Goal: Transaction & Acquisition: Download file/media

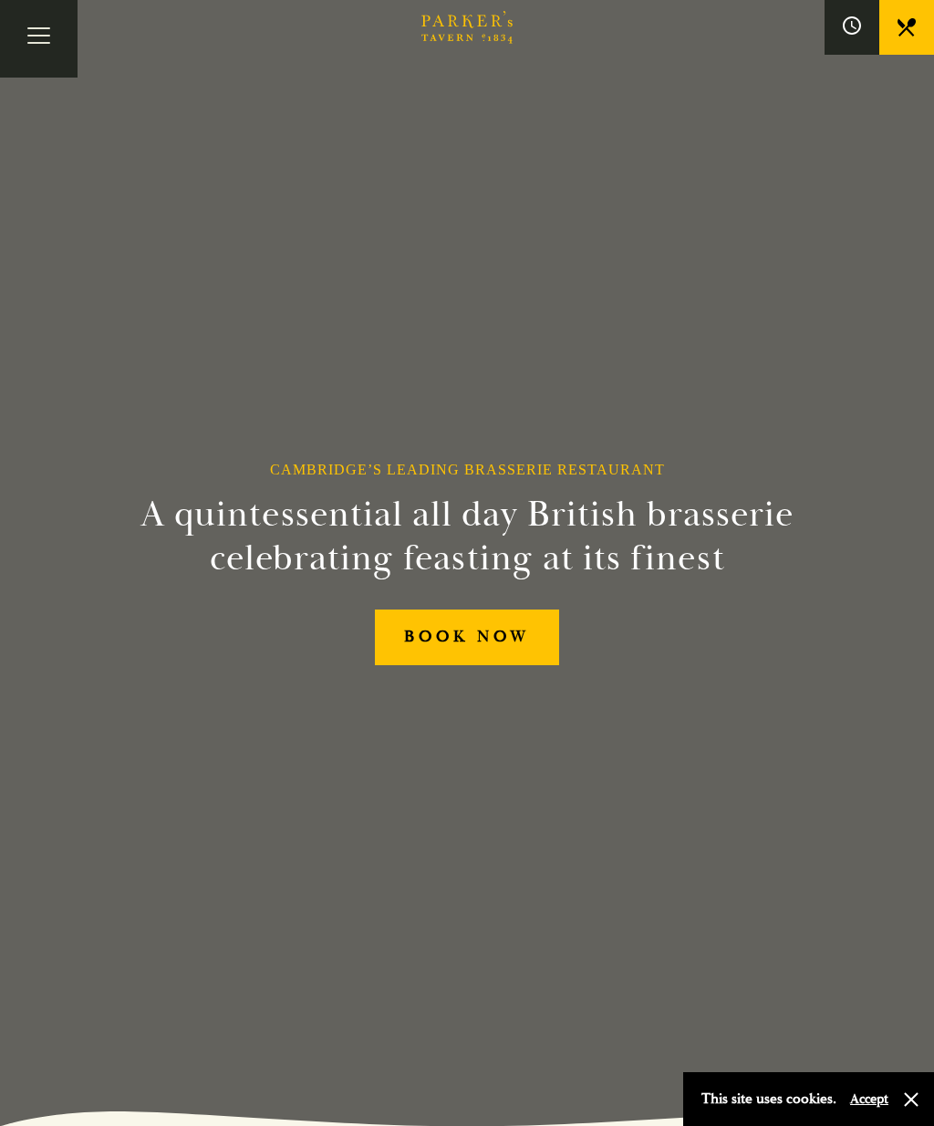
click at [42, 37] on button "Toggle navigation" at bounding box center [39, 39] width 78 height 78
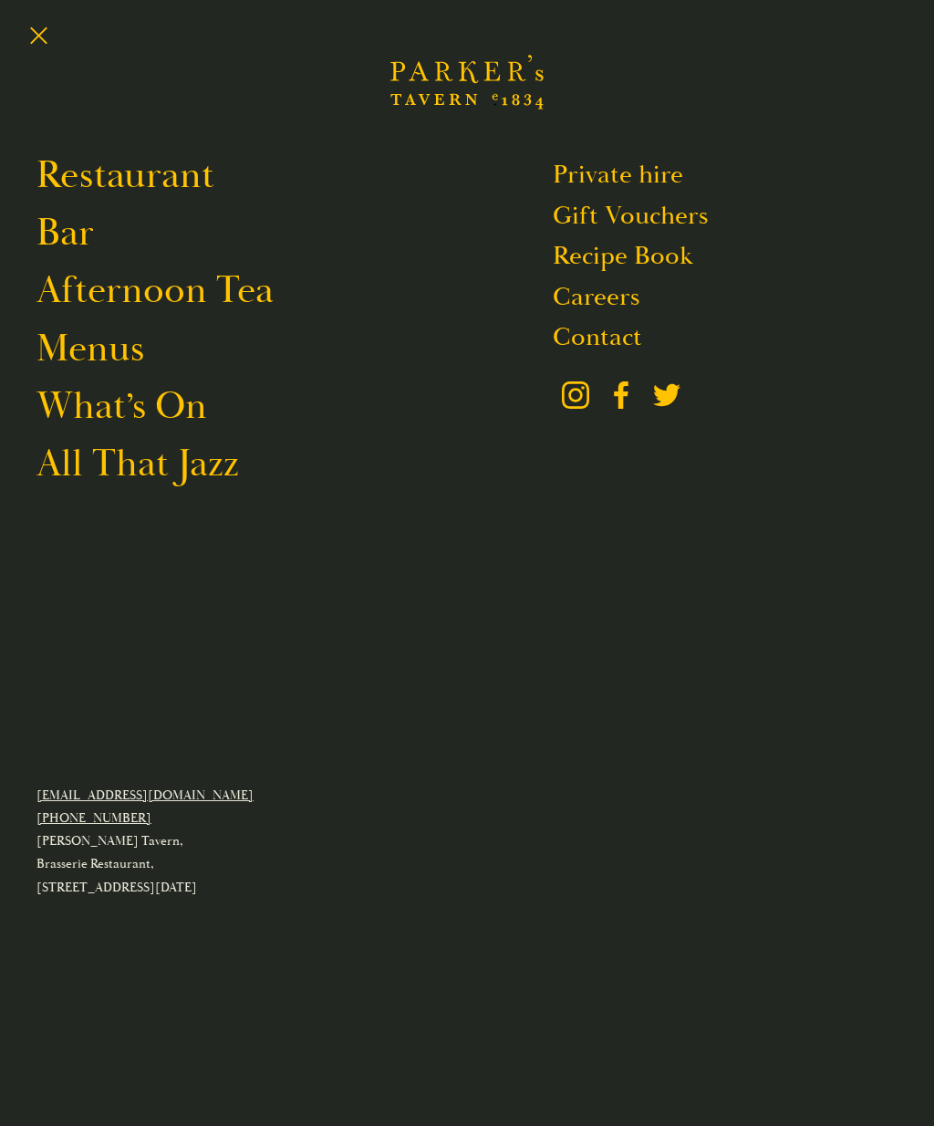
click at [116, 359] on link "Menus" at bounding box center [90, 348] width 108 height 47
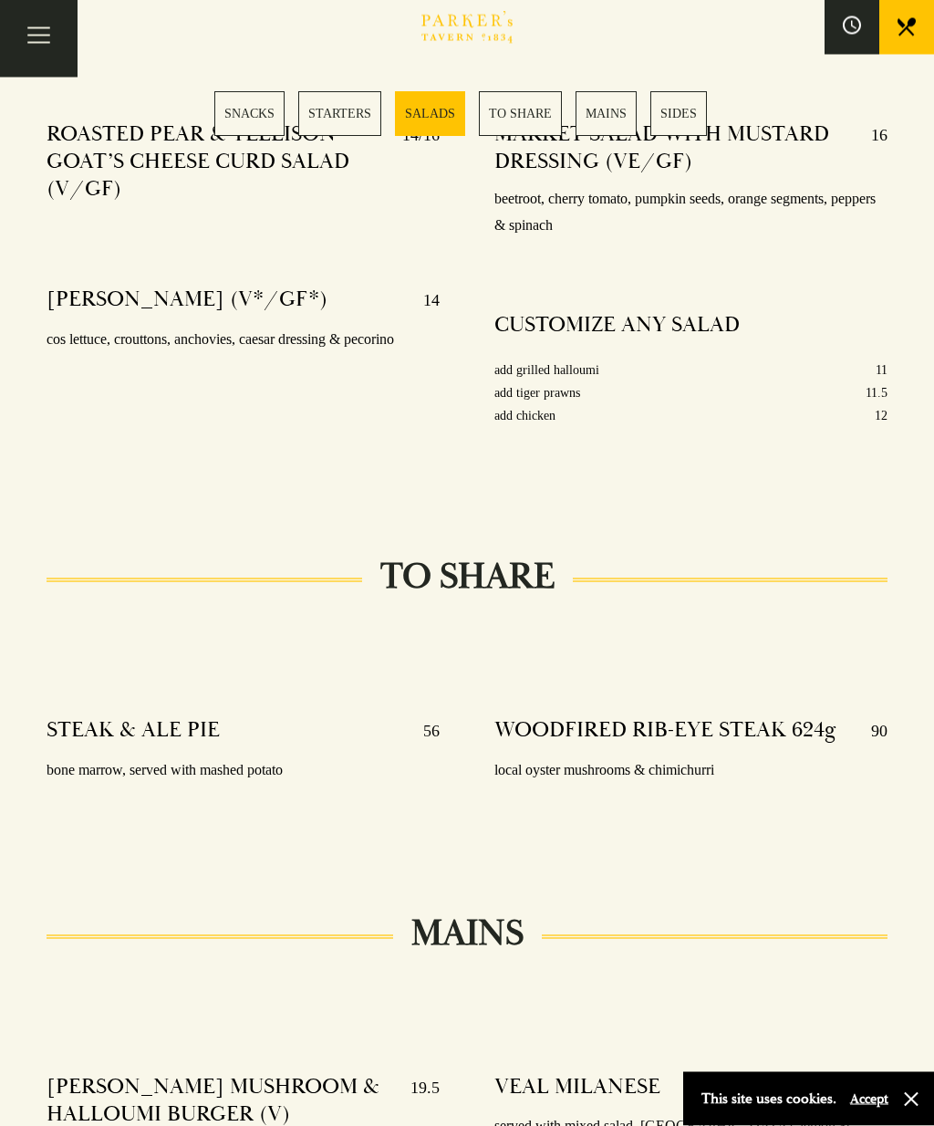
scroll to position [2367, 0]
click at [49, 42] on button "Toggle navigation" at bounding box center [39, 39] width 78 height 78
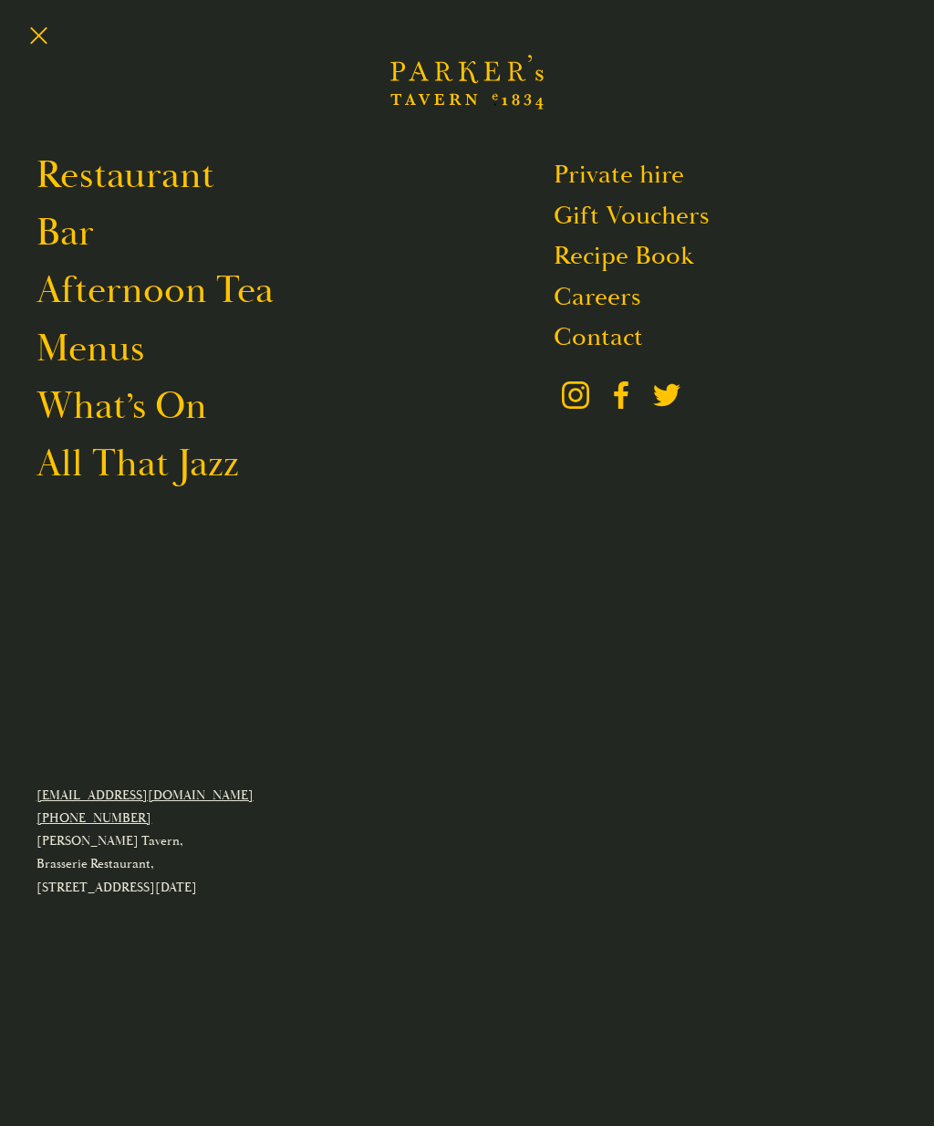
click at [64, 234] on link "Bar" at bounding box center [64, 232] width 57 height 47
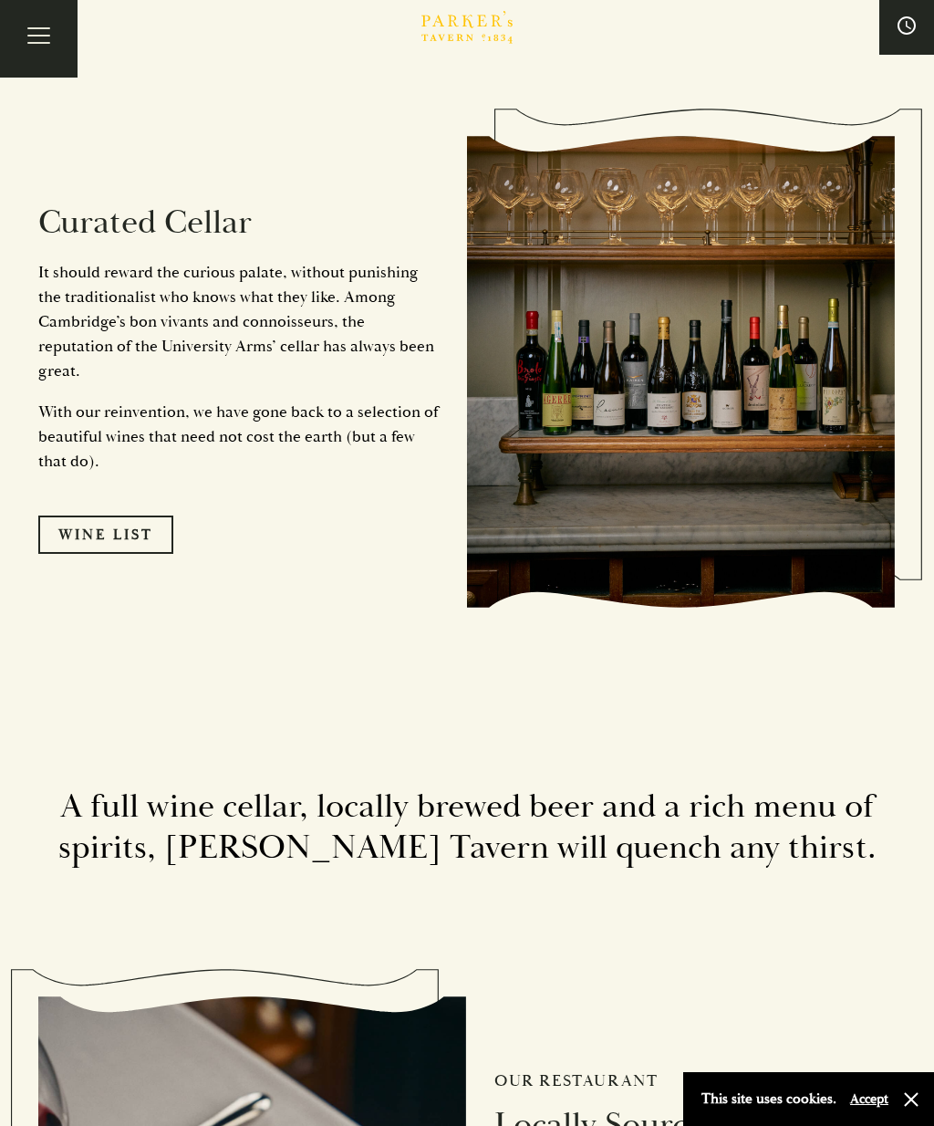
scroll to position [3242, 0]
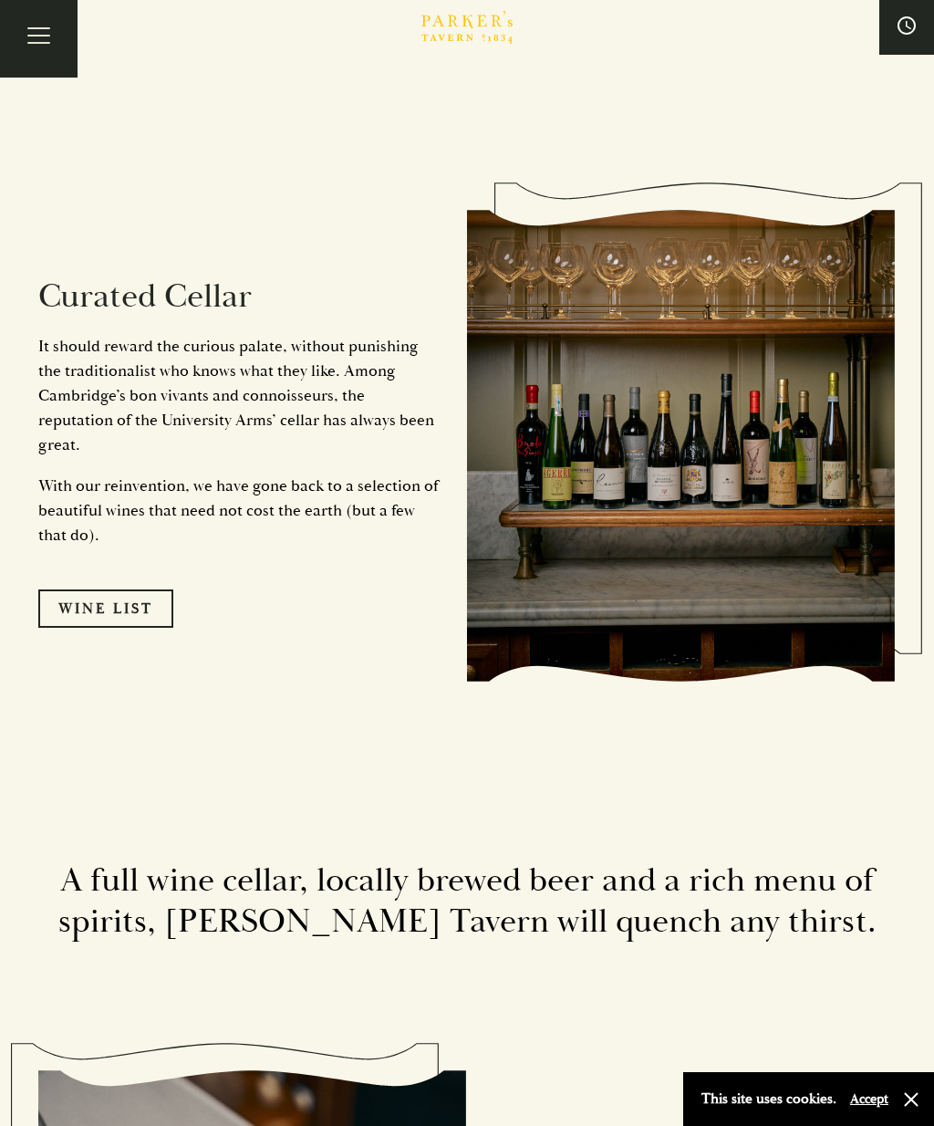
click at [121, 589] on link "Wine List" at bounding box center [105, 608] width 135 height 38
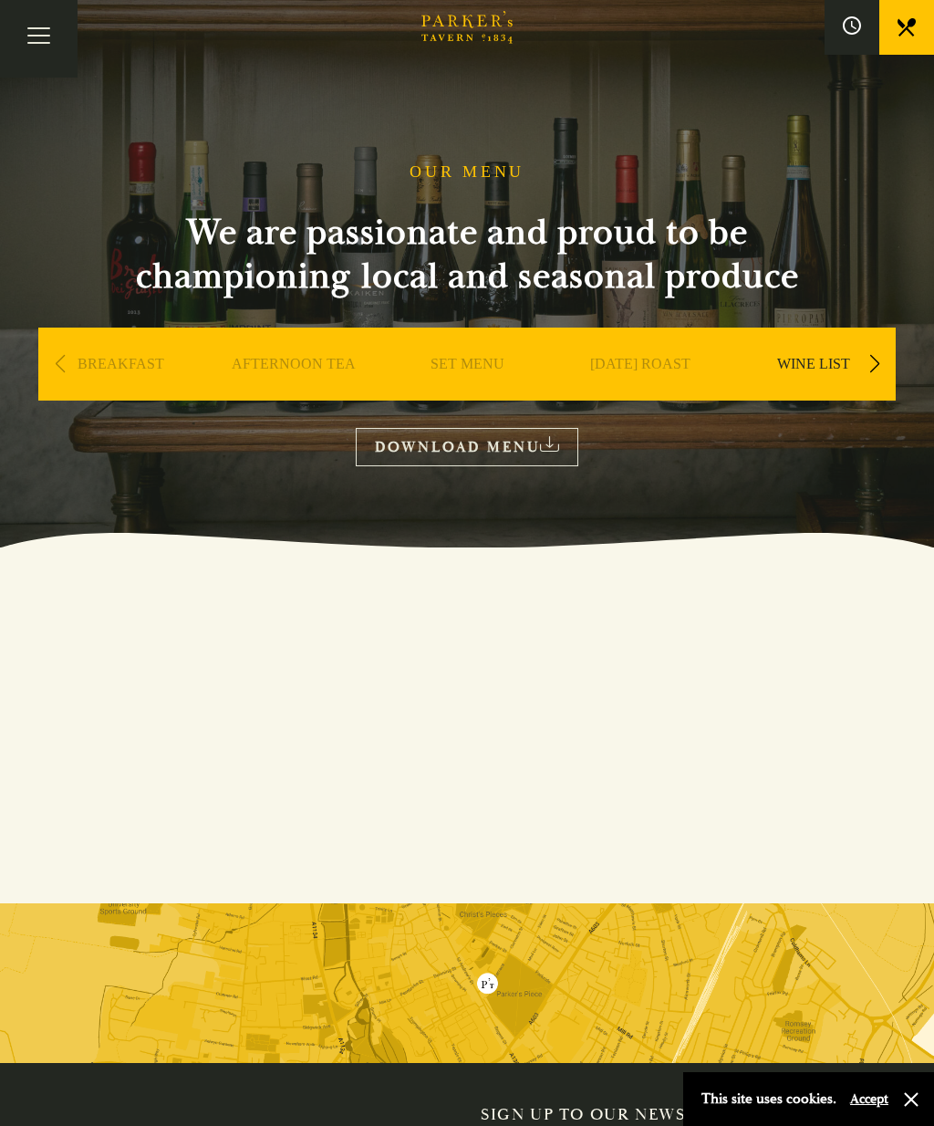
click at [823, 360] on link "WINE LIST" at bounding box center [813, 391] width 73 height 73
click at [471, 446] on link "DOWNLOAD MENU" at bounding box center [467, 446] width 223 height 37
